Goal: Task Accomplishment & Management: Manage account settings

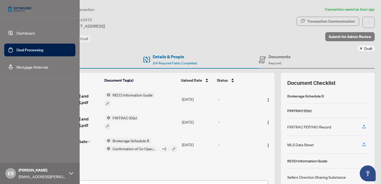
click at [20, 32] on link "Dashboard" at bounding box center [25, 33] width 18 height 5
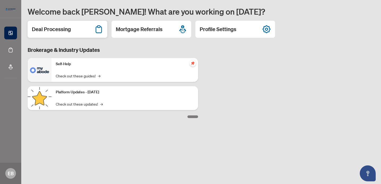
click at [75, 32] on div "Deal Processing" at bounding box center [68, 29] width 80 height 17
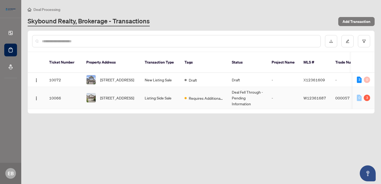
click at [163, 94] on td "Listing Side Sale" at bounding box center [160, 98] width 40 height 22
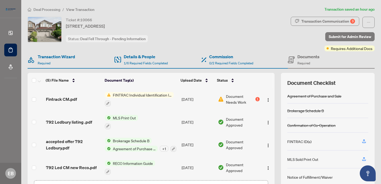
click at [236, 96] on span "Document Needs Work" at bounding box center [240, 99] width 28 height 12
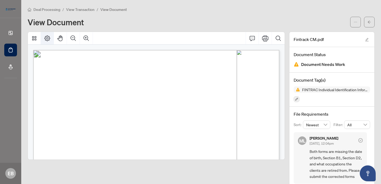
click at [48, 39] on icon "Page Layout" at bounding box center [47, 38] width 6 height 6
click at [366, 39] on icon "edit" at bounding box center [367, 40] width 4 height 4
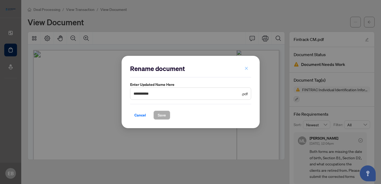
click at [246, 67] on icon "close" at bounding box center [247, 68] width 4 height 4
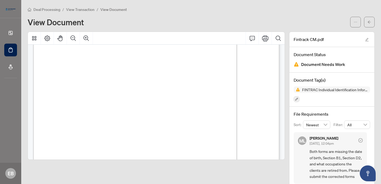
scroll to position [25, 0]
click at [252, 38] on icon "Comment" at bounding box center [252, 38] width 6 height 6
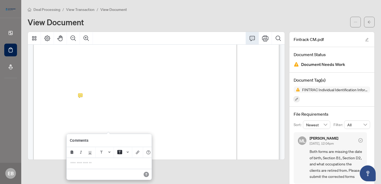
click at [80, 163] on p "**********" at bounding box center [109, 163] width 78 height 5
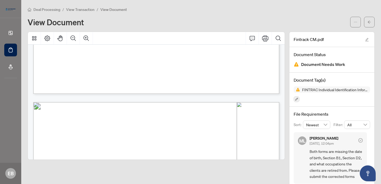
scroll to position [92, 0]
